Goal: Find specific page/section: Find specific page/section

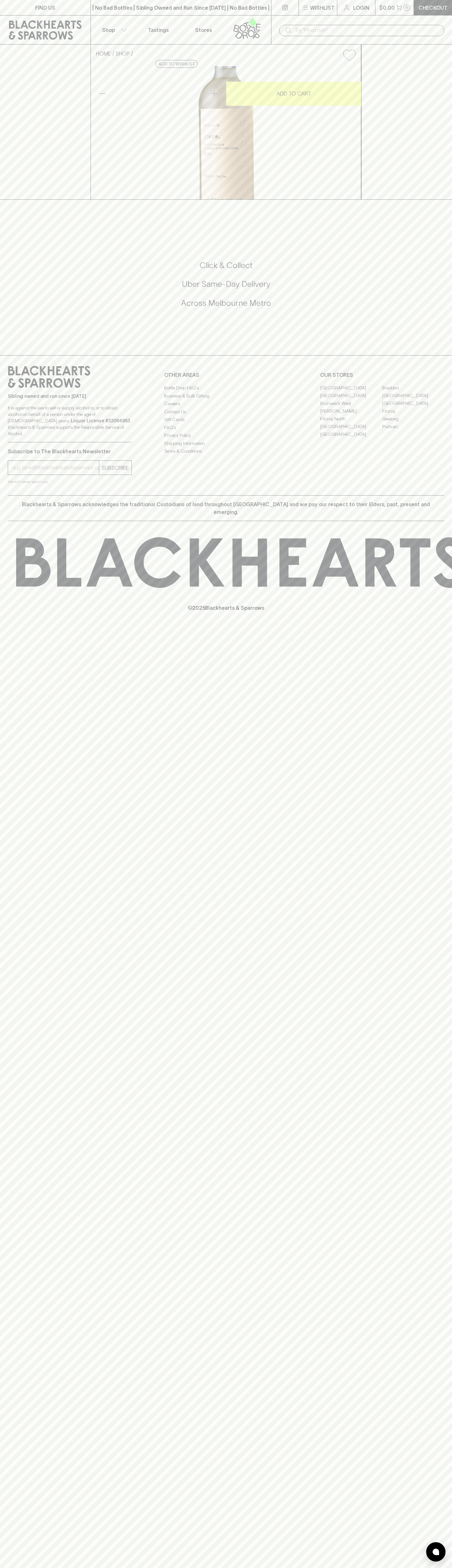
click at [37, 5] on p "FIND US" at bounding box center [45, 7] width 20 height 8
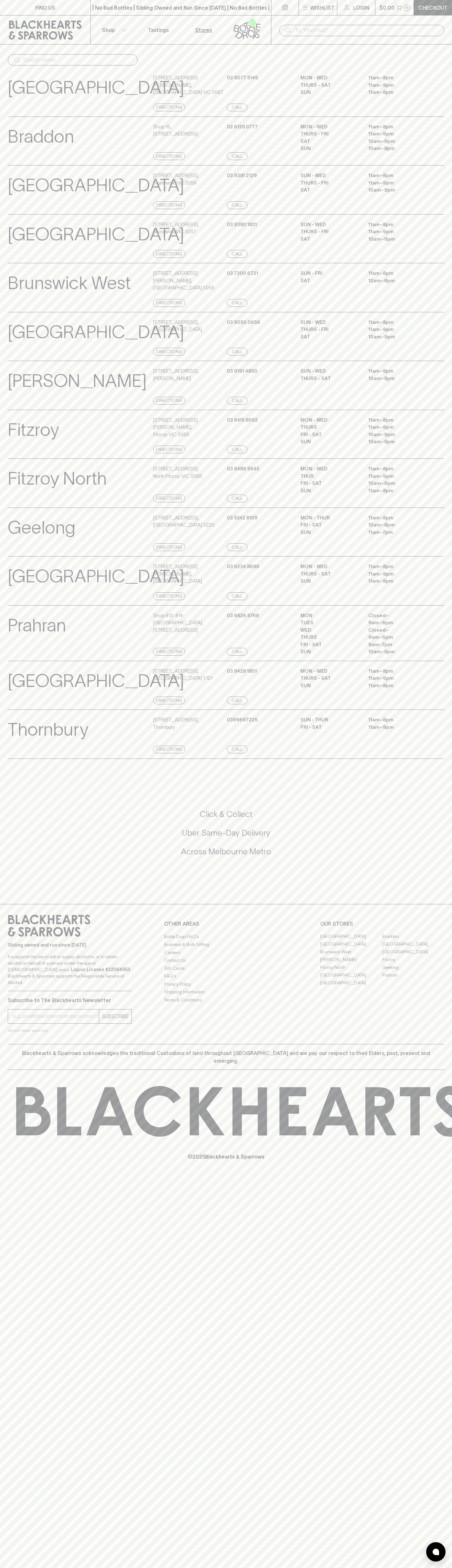
click at [424, 632] on div "Prahran View Store Details Shop 813-814 Prahran Market , 163 Commercial Road Di…" at bounding box center [226, 633] width 436 height 56
click at [302, 1567] on html "FIND US | No Bad Bottles | Sibling Owned and Run Since 2006 | No Bad Bottles | …" at bounding box center [226, 784] width 452 height 1568
click at [23, 590] on p "[GEOGRAPHIC_DATA]" at bounding box center [96, 576] width 176 height 27
